Goal: Information Seeking & Learning: Learn about a topic

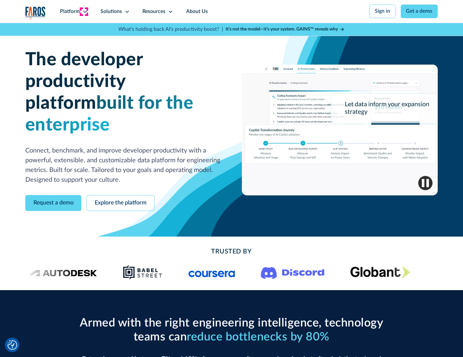
click at [84, 11] on icon at bounding box center [84, 11] width 5 height 5
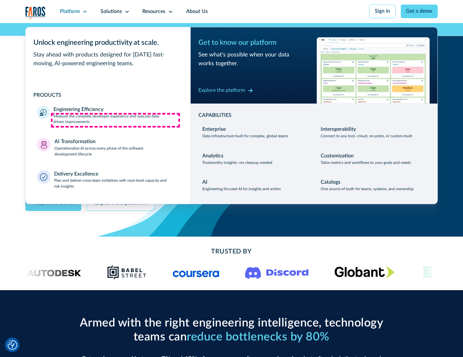
click at [115, 120] on p "Measure the complete developer experience and execute data-driven improvements" at bounding box center [115, 119] width 125 height 12
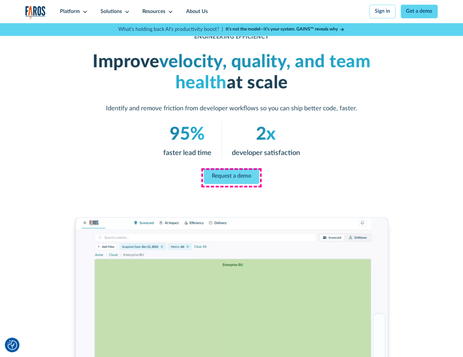
click at [231, 177] on link "Request a demo" at bounding box center [231, 176] width 55 height 16
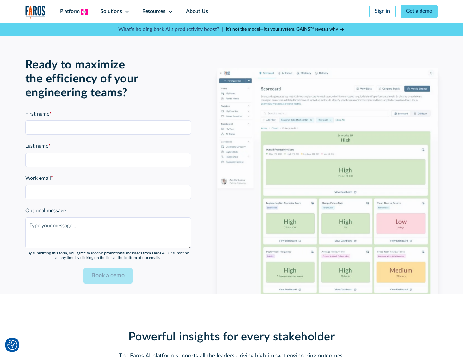
scroll to position [1411, 0]
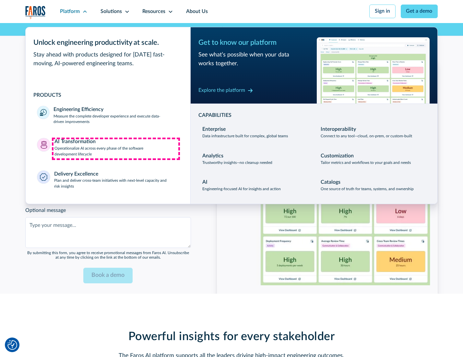
click at [116, 148] on p "Operationalize AI across every phase of the software development lifecycle" at bounding box center [116, 152] width 124 height 12
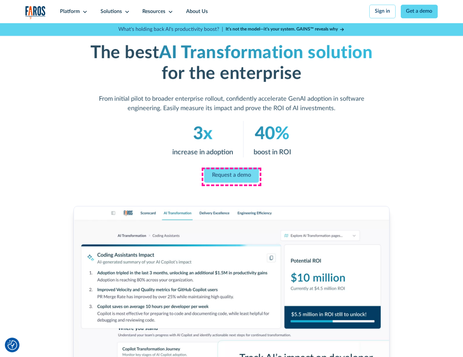
click at [231, 176] on link "Request a demo" at bounding box center [231, 174] width 55 height 15
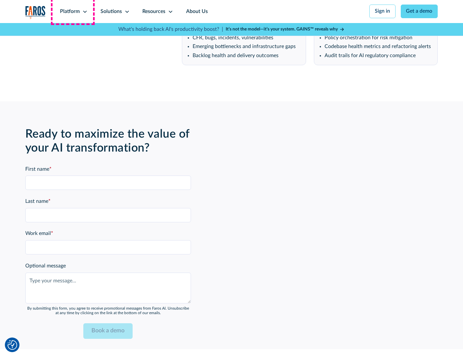
click at [73, 11] on div "Platform" at bounding box center [70, 12] width 20 height 8
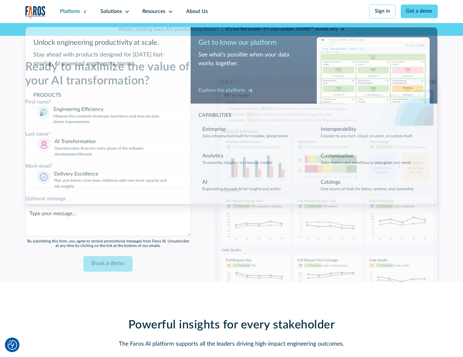
scroll to position [1567, 0]
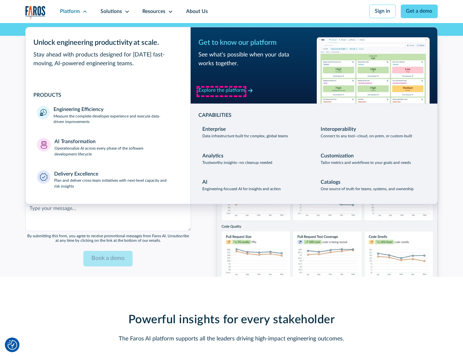
click at [221, 91] on div "Explore the platform" at bounding box center [221, 91] width 47 height 8
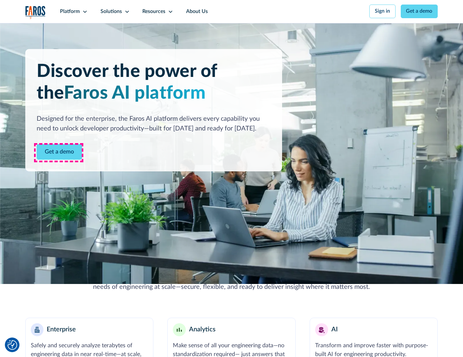
click at [59, 152] on link "Get a demo" at bounding box center [59, 152] width 45 height 16
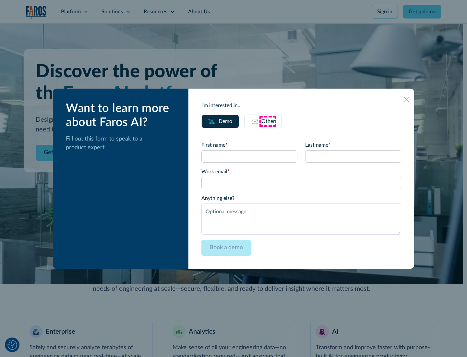
click at [268, 121] on div "Other" at bounding box center [268, 121] width 14 height 8
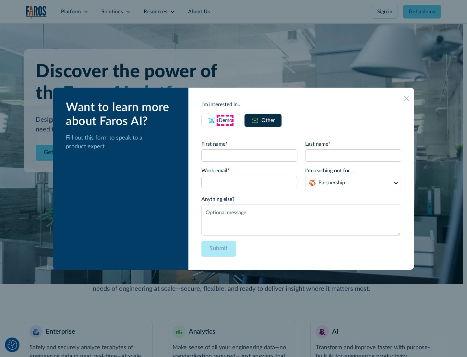
click at [225, 120] on div "Demo" at bounding box center [225, 120] width 14 height 8
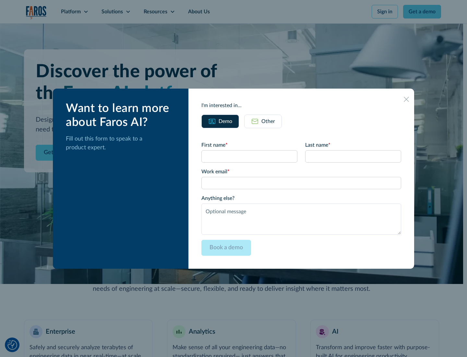
click at [406, 99] on icon at bounding box center [406, 99] width 5 height 5
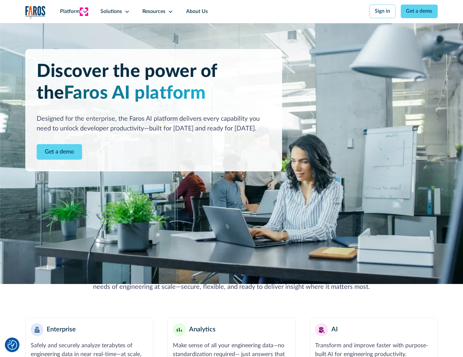
click at [84, 11] on icon at bounding box center [84, 11] width 5 height 5
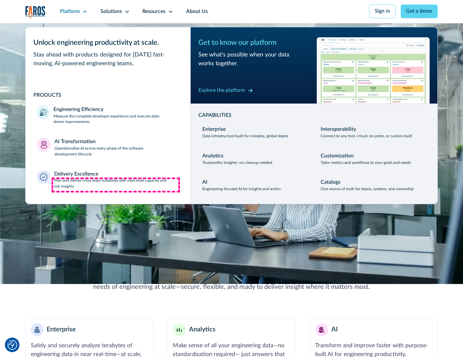
click at [116, 185] on p "Plan and deliver cross-team initiatives with next-level capacity and risk insig…" at bounding box center [116, 184] width 125 height 12
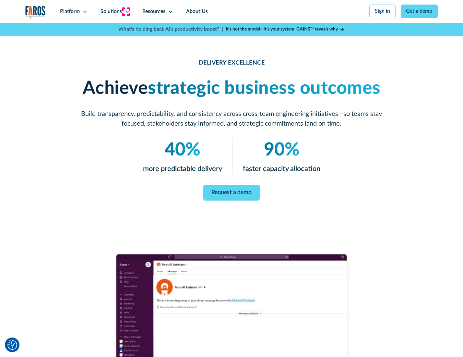
click at [126, 11] on icon at bounding box center [126, 11] width 5 height 5
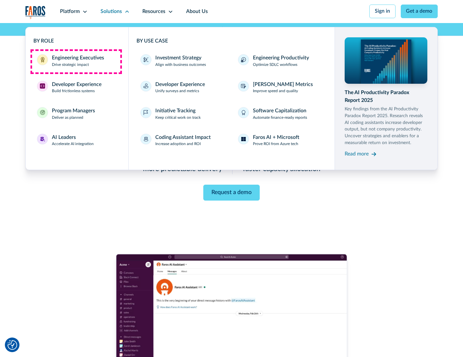
click at [76, 61] on div "Engineering Executives" at bounding box center [78, 58] width 52 height 8
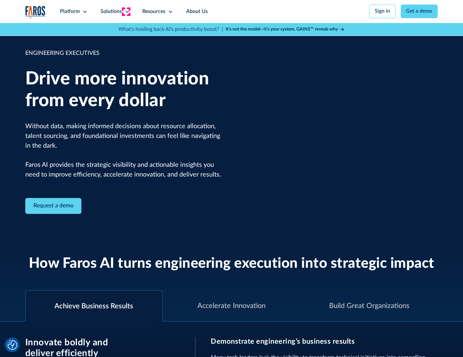
click at [126, 11] on icon at bounding box center [126, 11] width 5 height 5
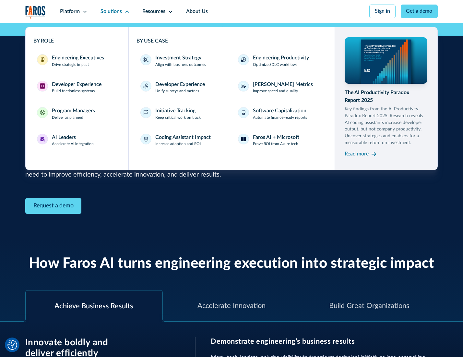
click at [76, 85] on div "Developer Experience" at bounding box center [77, 85] width 50 height 8
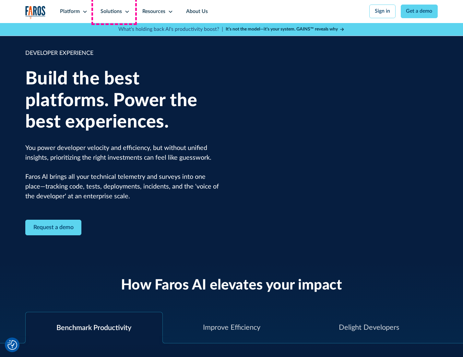
click at [114, 11] on div "Solutions" at bounding box center [110, 12] width 21 height 8
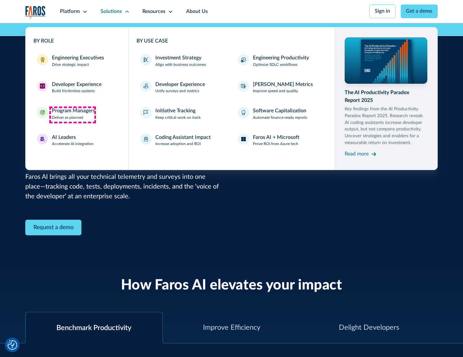
click at [72, 114] on div "Program Managers" at bounding box center [73, 111] width 43 height 8
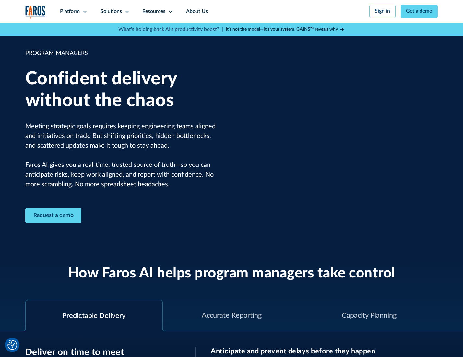
click at [126, 12] on icon at bounding box center [126, 11] width 5 height 5
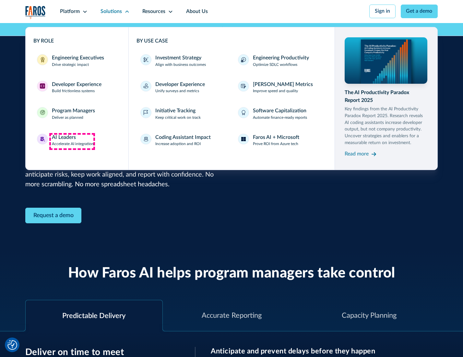
click at [72, 141] on div "AI Leaders" at bounding box center [64, 138] width 24 height 8
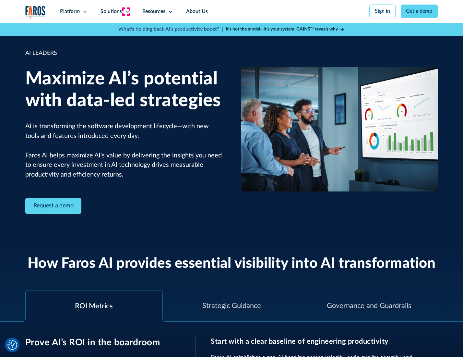
click at [126, 11] on icon at bounding box center [126, 11] width 5 height 5
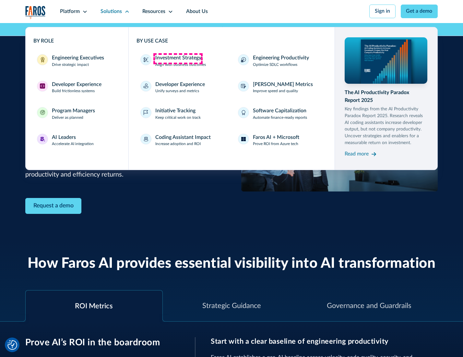
click at [178, 58] on div "Investment Strategy" at bounding box center [178, 58] width 46 height 8
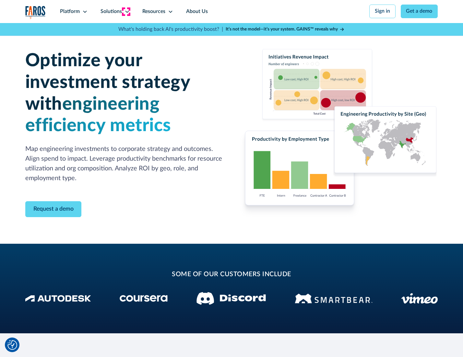
click at [126, 11] on icon at bounding box center [126, 11] width 5 height 5
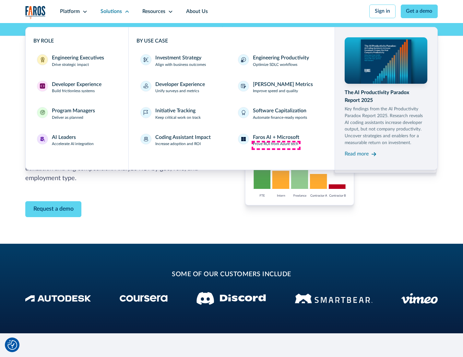
click at [276, 145] on p "Prove ROI from Azure tech" at bounding box center [275, 144] width 45 height 6
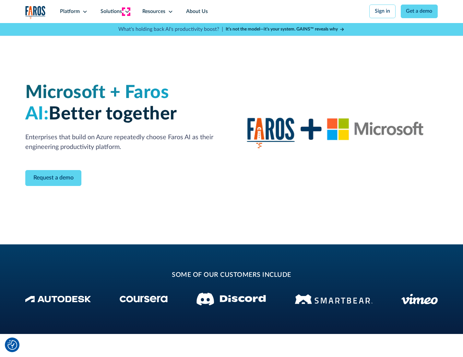
click at [126, 11] on icon at bounding box center [126, 11] width 5 height 5
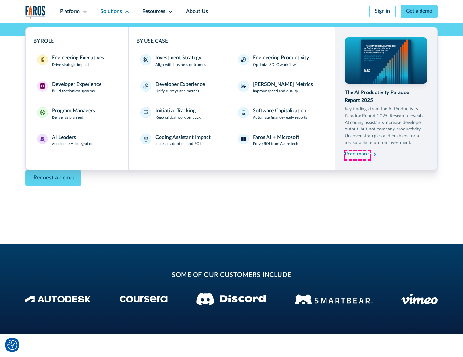
click at [357, 155] on div "Read more" at bounding box center [357, 154] width 24 height 8
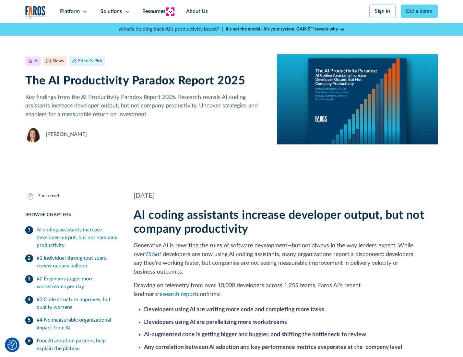
click at [170, 11] on icon at bounding box center [170, 11] width 5 height 5
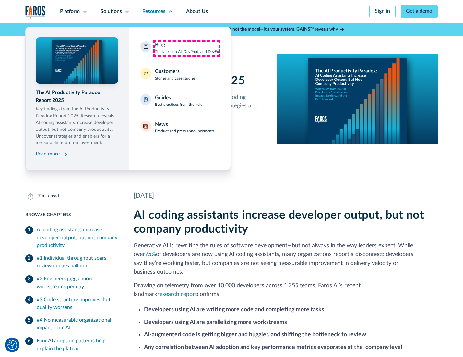
click at [186, 48] on div "Blog The latest on AI, DevProd, and DevEx" at bounding box center [187, 48] width 64 height 14
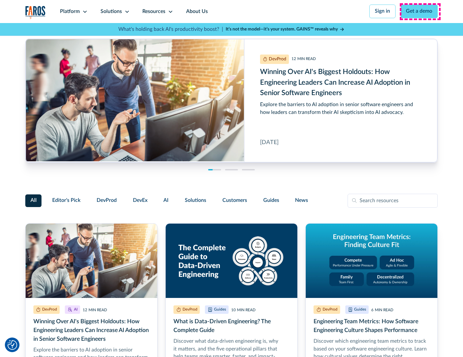
click at [420, 11] on link "Get a demo" at bounding box center [419, 12] width 37 height 14
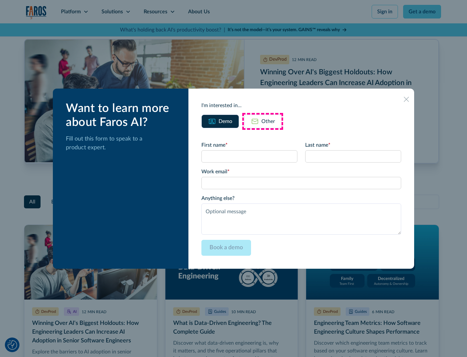
click at [263, 121] on div "Other" at bounding box center [268, 121] width 14 height 8
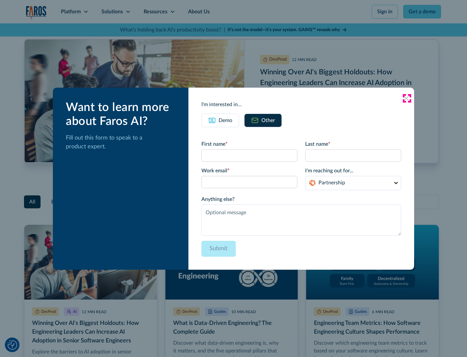
click at [406, 98] on icon at bounding box center [406, 98] width 5 height 5
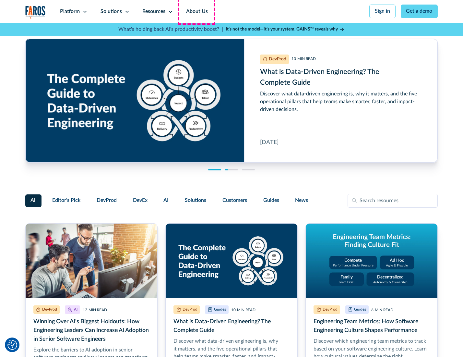
click at [196, 11] on link "About Us" at bounding box center [197, 11] width 35 height 23
